Goal: Task Accomplishment & Management: Manage account settings

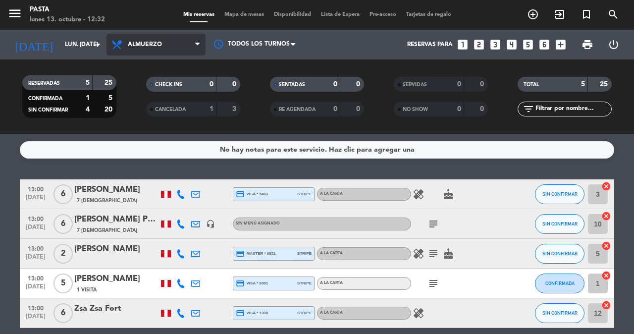
click at [141, 51] on span "Almuerzo" at bounding box center [156, 45] width 99 height 22
click at [147, 104] on div "menu Pasta lunes 13. octubre - 12:32 Mis reservas Mapa de mesas Disponibilidad …" at bounding box center [317, 67] width 634 height 134
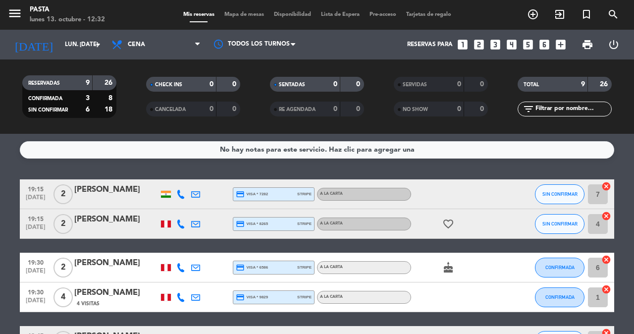
click at [180, 191] on icon at bounding box center [180, 194] width 9 height 9
click at [502, 43] on icon "looks_3" at bounding box center [495, 44] width 13 height 13
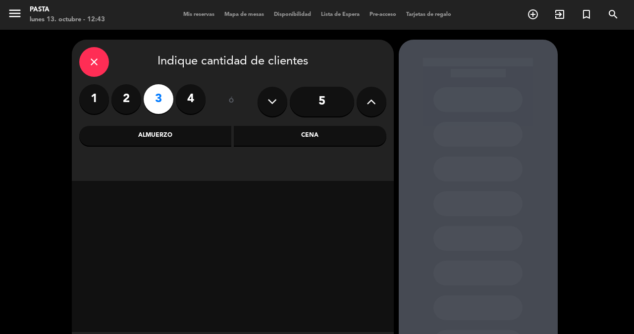
click at [192, 135] on div "Almuerzo" at bounding box center [155, 136] width 153 height 20
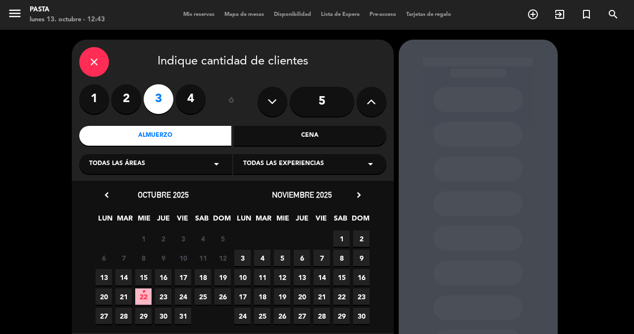
click at [109, 275] on span "13" at bounding box center [104, 277] width 16 height 16
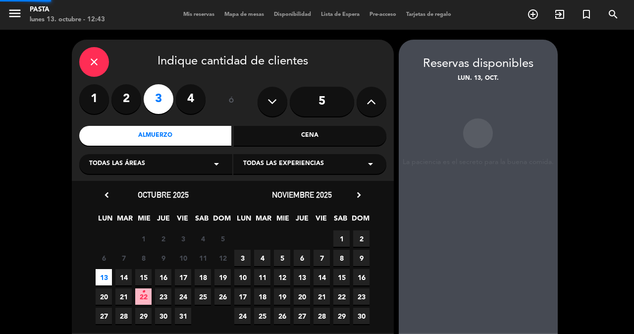
scroll to position [40, 0]
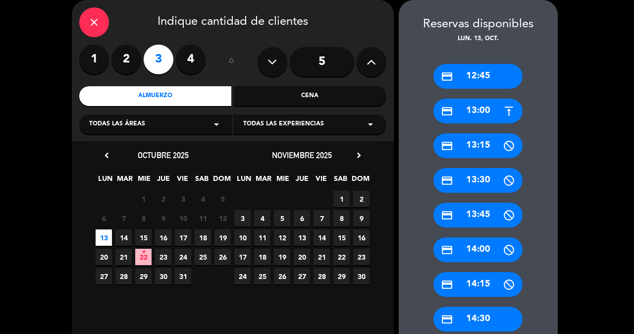
click at [486, 108] on div "credit_card 13:00" at bounding box center [478, 111] width 89 height 25
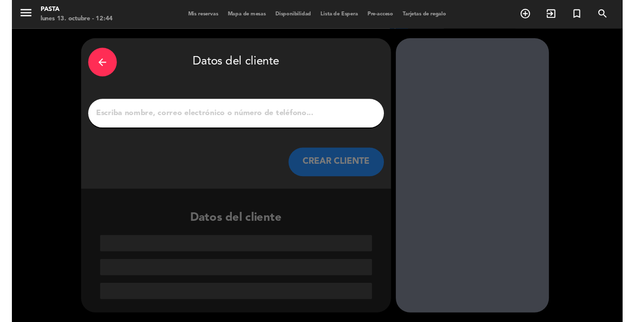
scroll to position [0, 0]
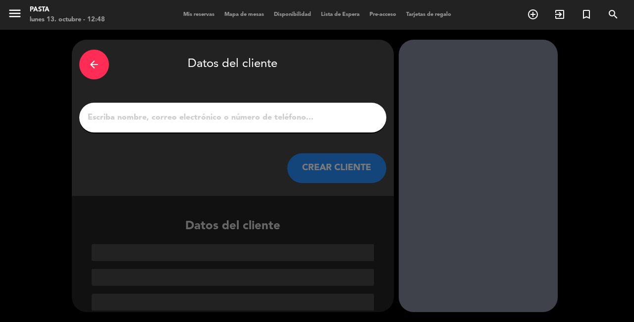
click at [159, 114] on input "1" at bounding box center [233, 117] width 292 height 14
click at [196, 115] on input "1" at bounding box center [233, 117] width 292 height 14
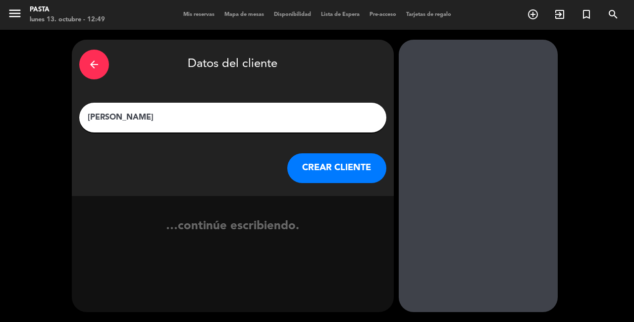
type input "[PERSON_NAME]"
click at [348, 163] on button "CREAR CLIENTE" at bounding box center [336, 168] width 99 height 30
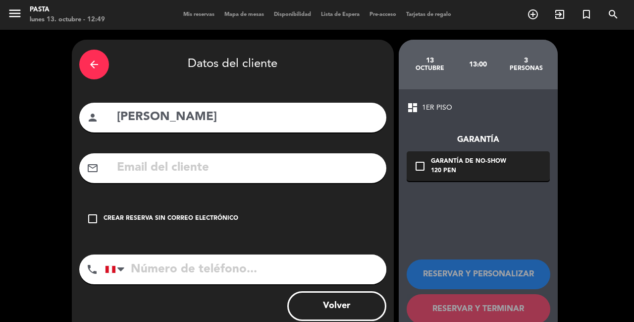
click at [162, 214] on div "check_box_outline_blank Crear reserva sin correo electrónico" at bounding box center [232, 219] width 307 height 30
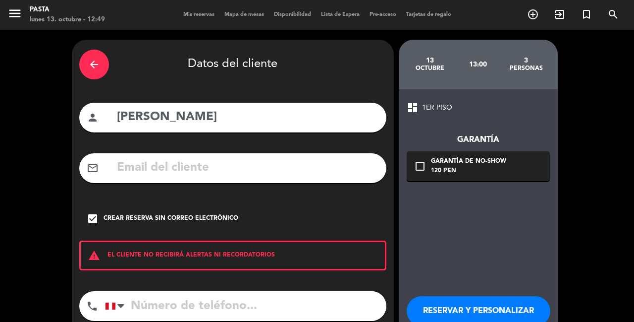
click at [178, 291] on input "tel" at bounding box center [245, 306] width 281 height 30
type input "962767518"
click at [458, 296] on button "RESERVAR Y PERSONALIZAR" at bounding box center [479, 311] width 144 height 30
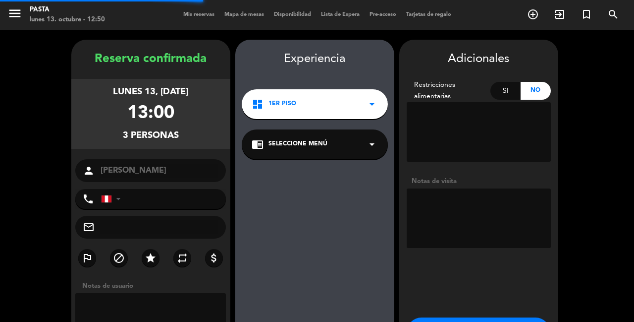
type input "[PHONE_NUMBER]"
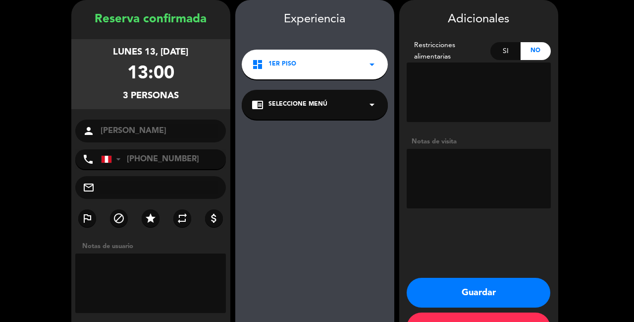
click at [515, 277] on button "Guardar" at bounding box center [479, 292] width 144 height 30
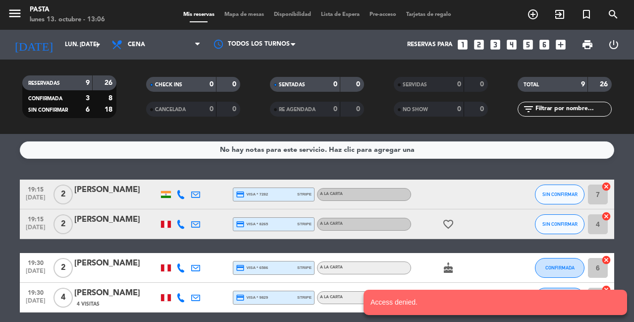
click at [180, 190] on icon at bounding box center [180, 194] width 9 height 9
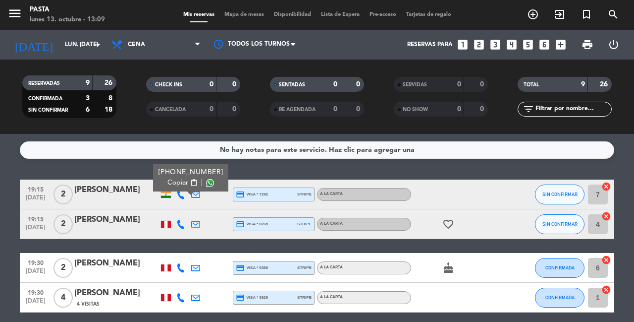
click at [177, 223] on div at bounding box center [180, 223] width 15 height 29
click at [179, 224] on div at bounding box center [180, 223] width 15 height 29
click at [182, 220] on icon at bounding box center [180, 224] width 9 height 9
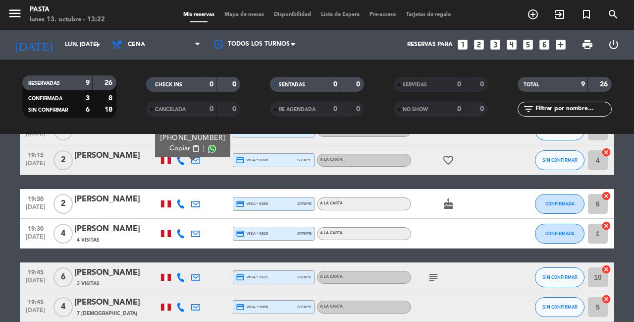
scroll to position [96, 0]
